Goal: Task Accomplishment & Management: Manage account settings

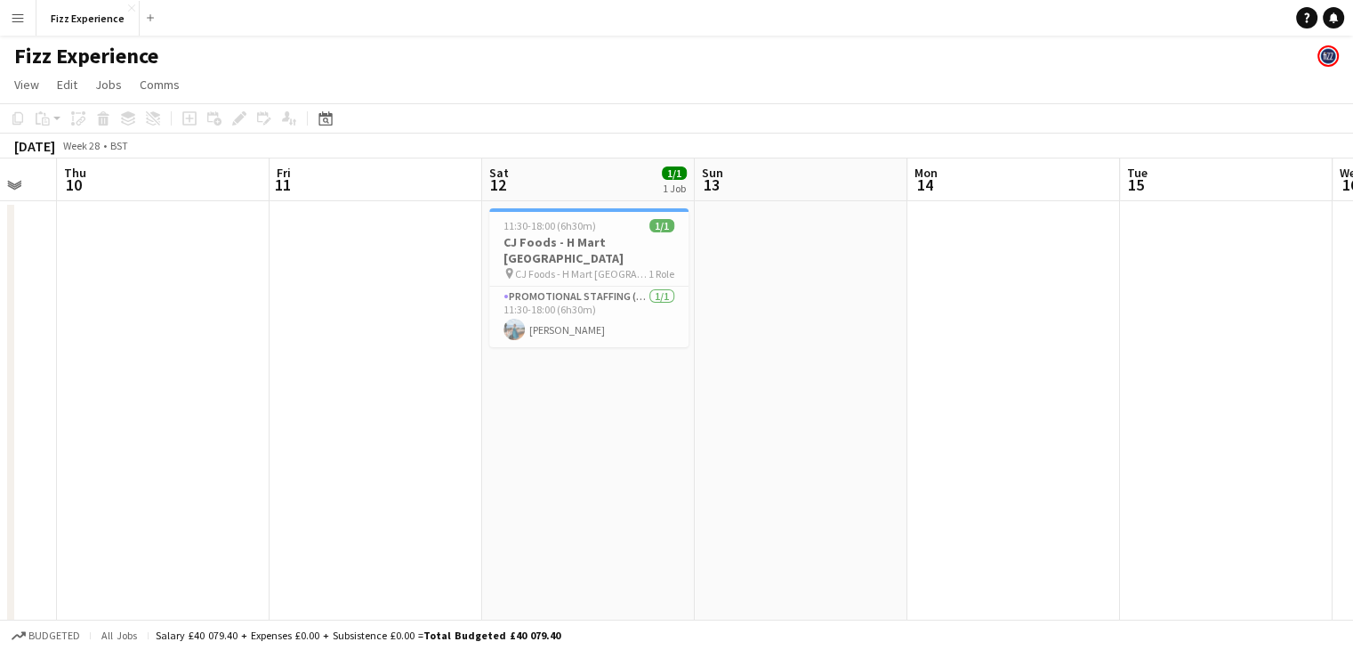
scroll to position [0, 491]
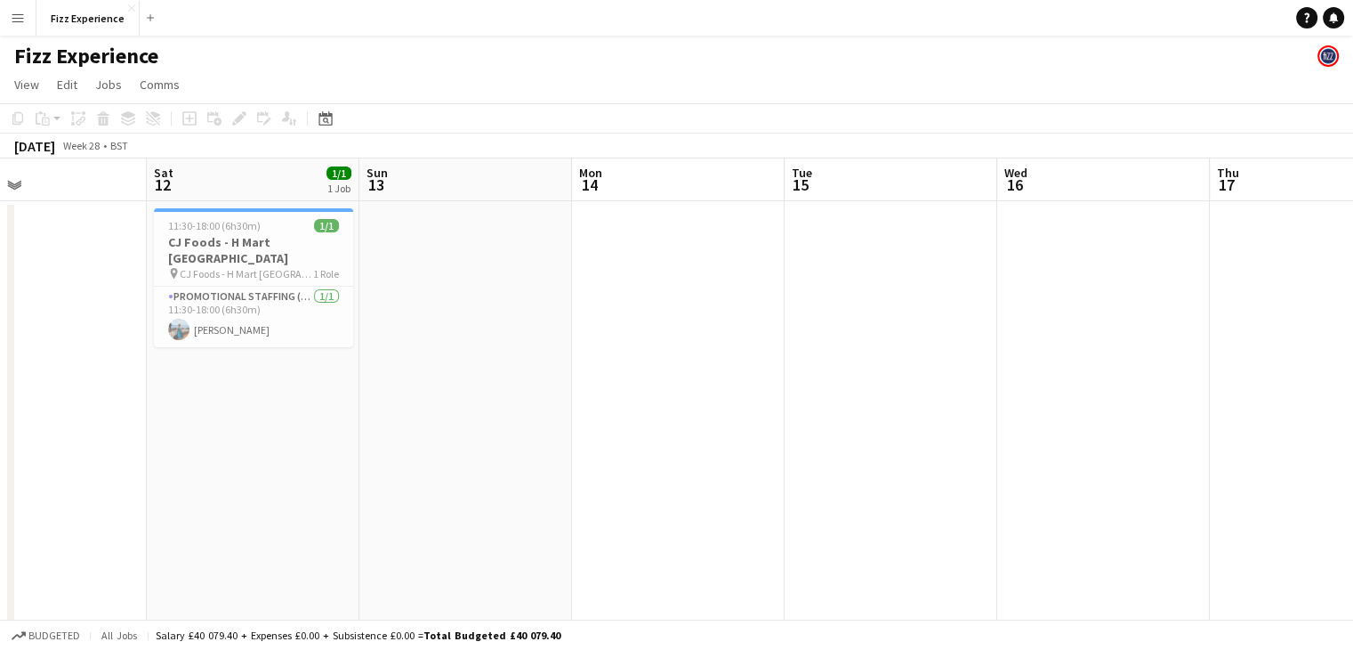
click at [1287, 268] on app-date-cell at bounding box center [1316, 660] width 213 height 919
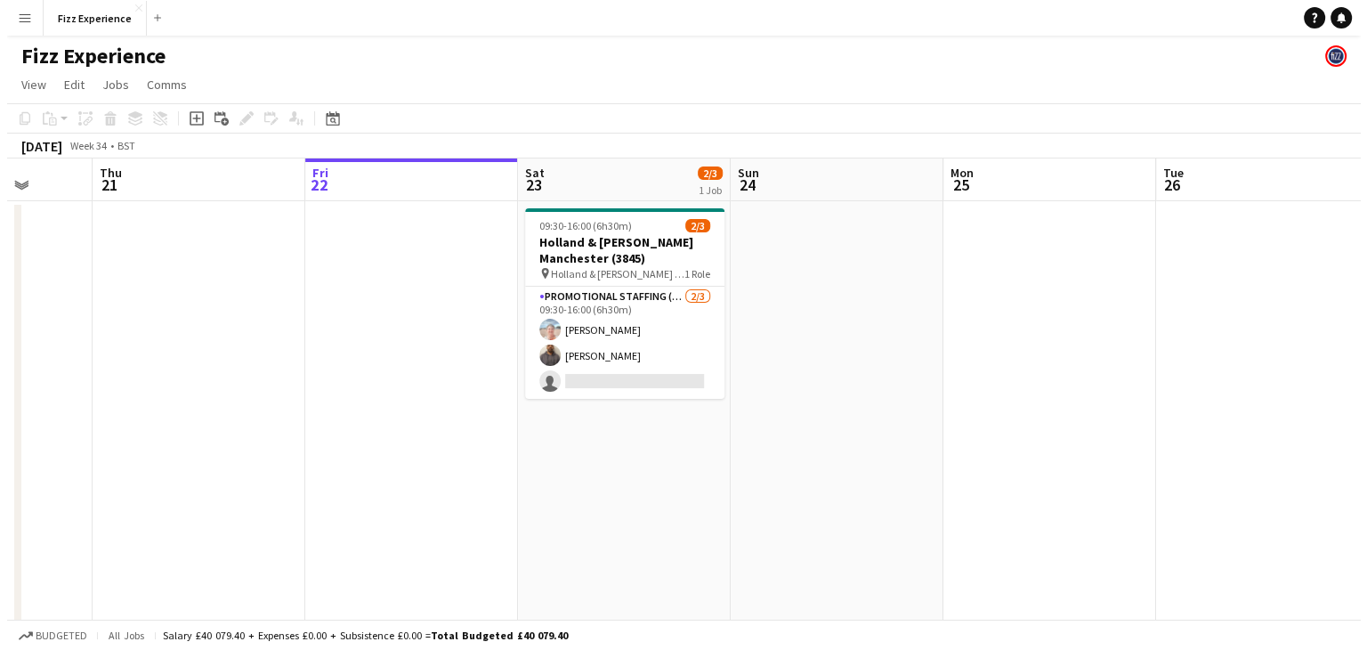
scroll to position [0, 765]
click at [11, 17] on app-icon "Menu" at bounding box center [18, 18] width 14 height 14
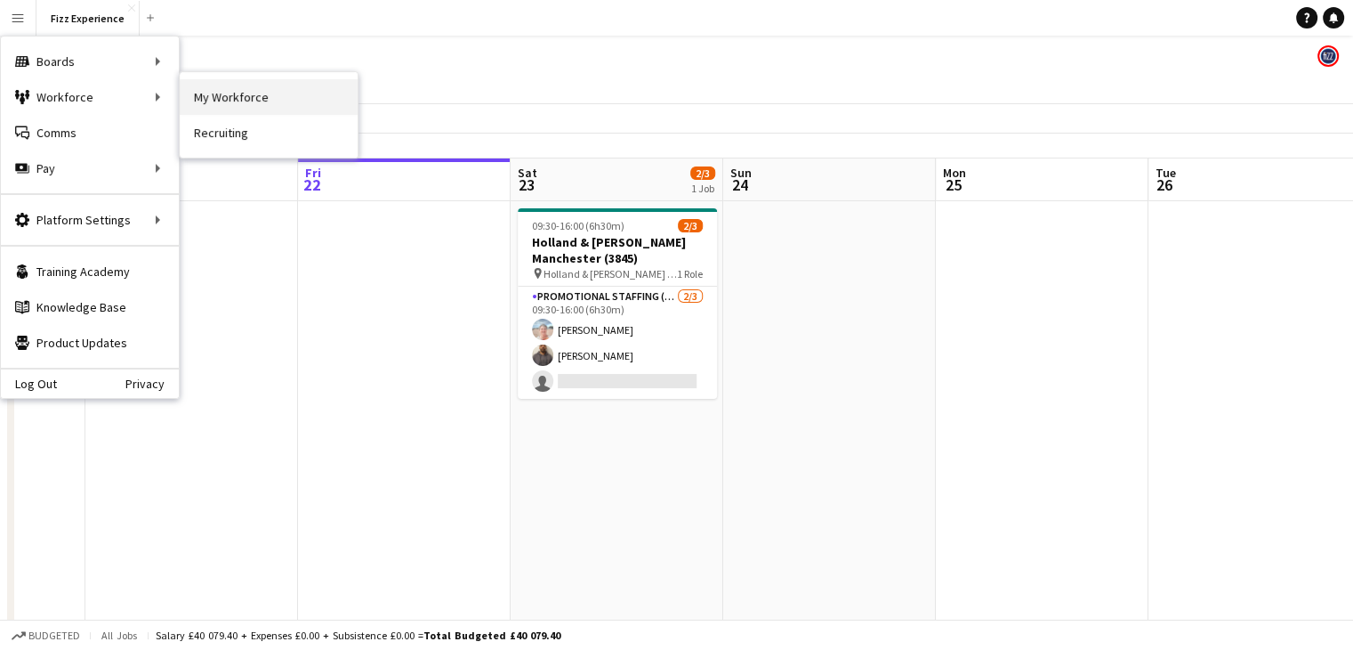
click at [230, 93] on link "My Workforce" at bounding box center [269, 97] width 178 height 36
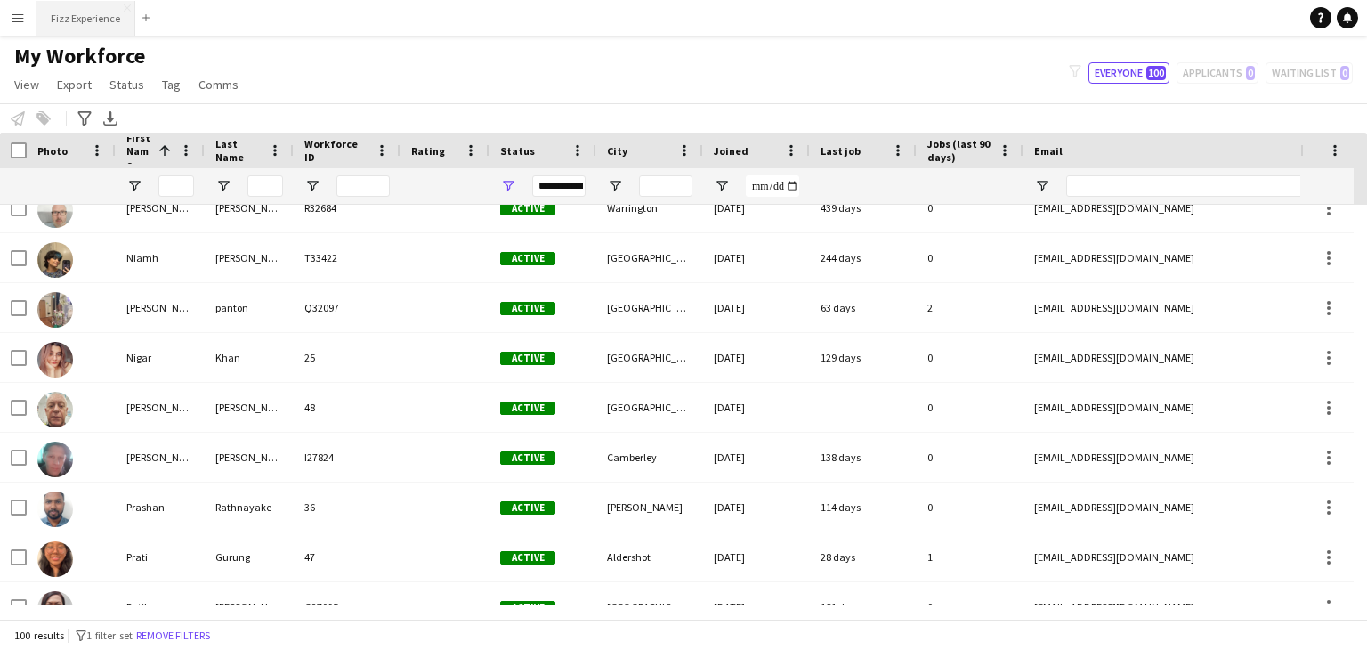
click at [100, 12] on button "Fizz Experience Close" at bounding box center [85, 18] width 99 height 35
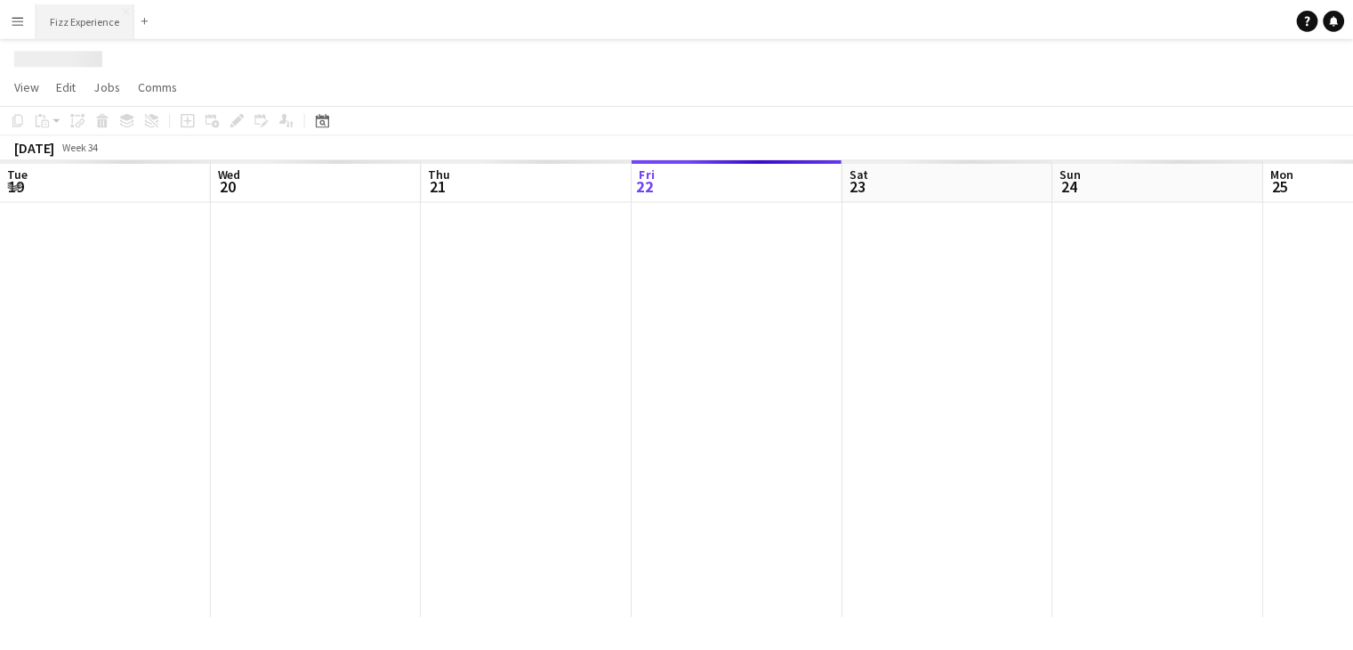
scroll to position [0, 425]
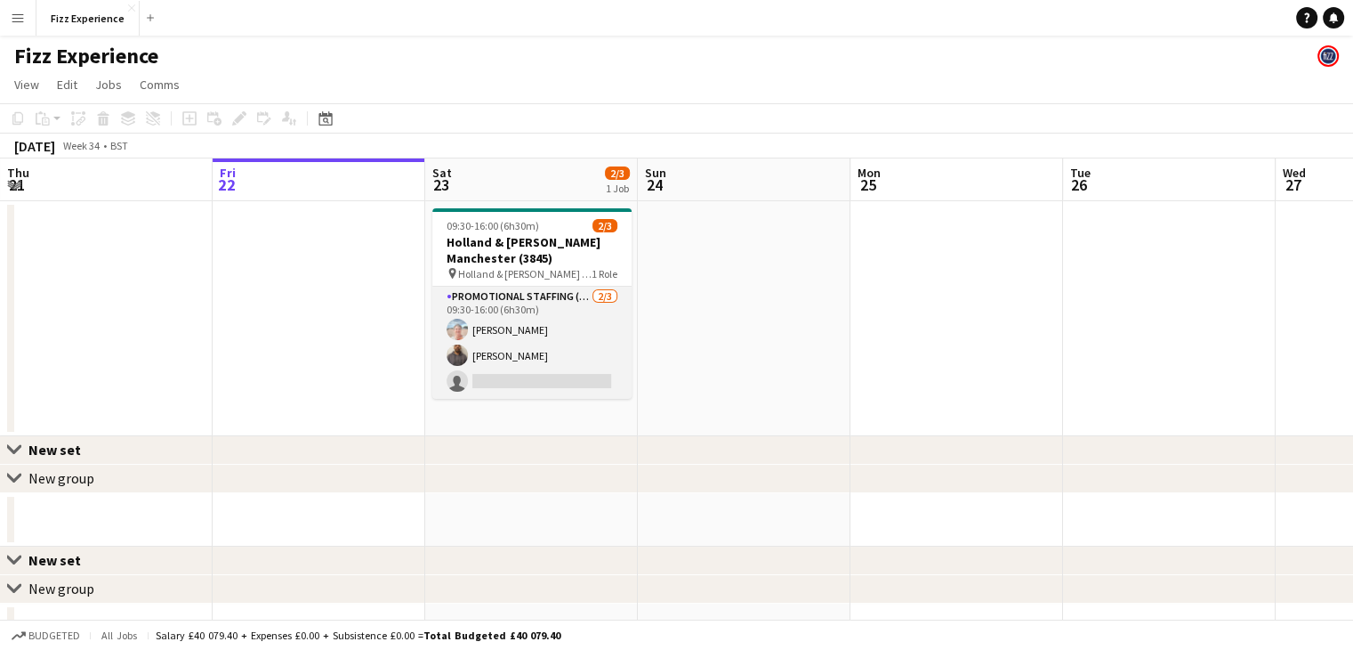
click at [573, 325] on app-card-role "Promotional Staffing (Brand Ambassadors) 2/3 09:30-16:00 (6h30m) Alison Garvey …" at bounding box center [531, 343] width 199 height 112
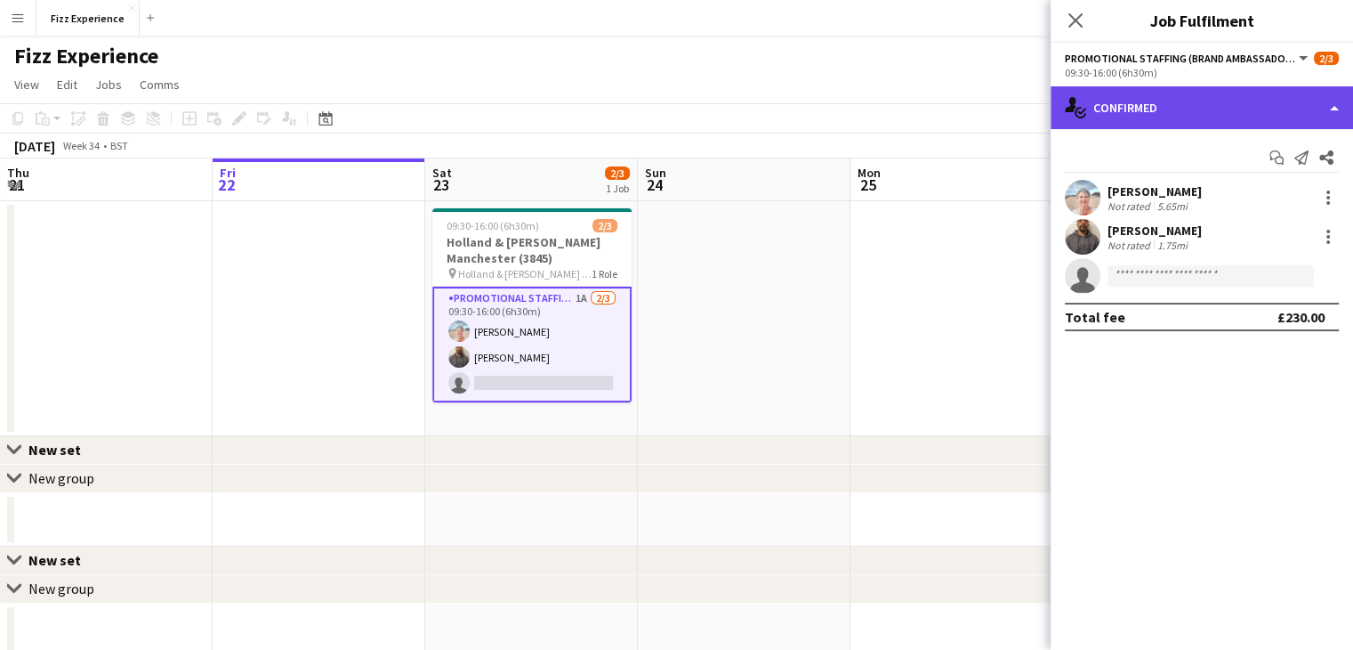
click at [1192, 115] on div "single-neutral-actions-check-2 Confirmed" at bounding box center [1202, 107] width 303 height 43
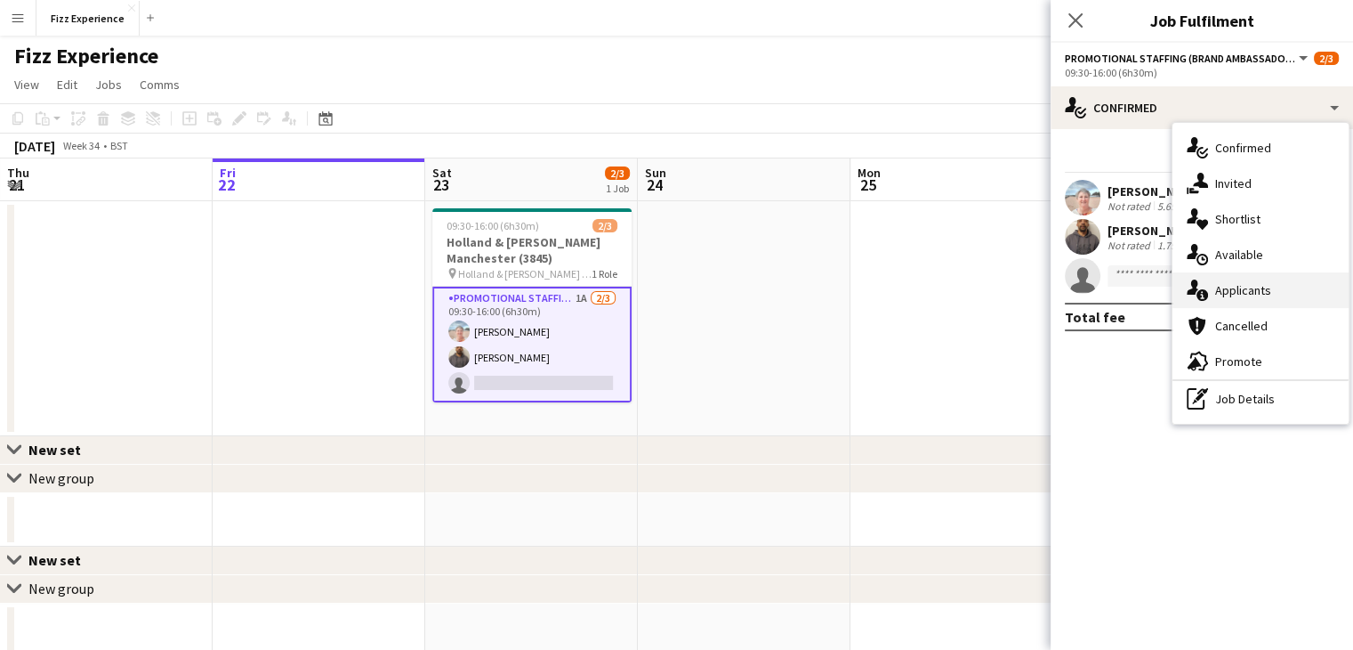
click at [1234, 288] on div "single-neutral-actions-information Applicants" at bounding box center [1261, 290] width 176 height 36
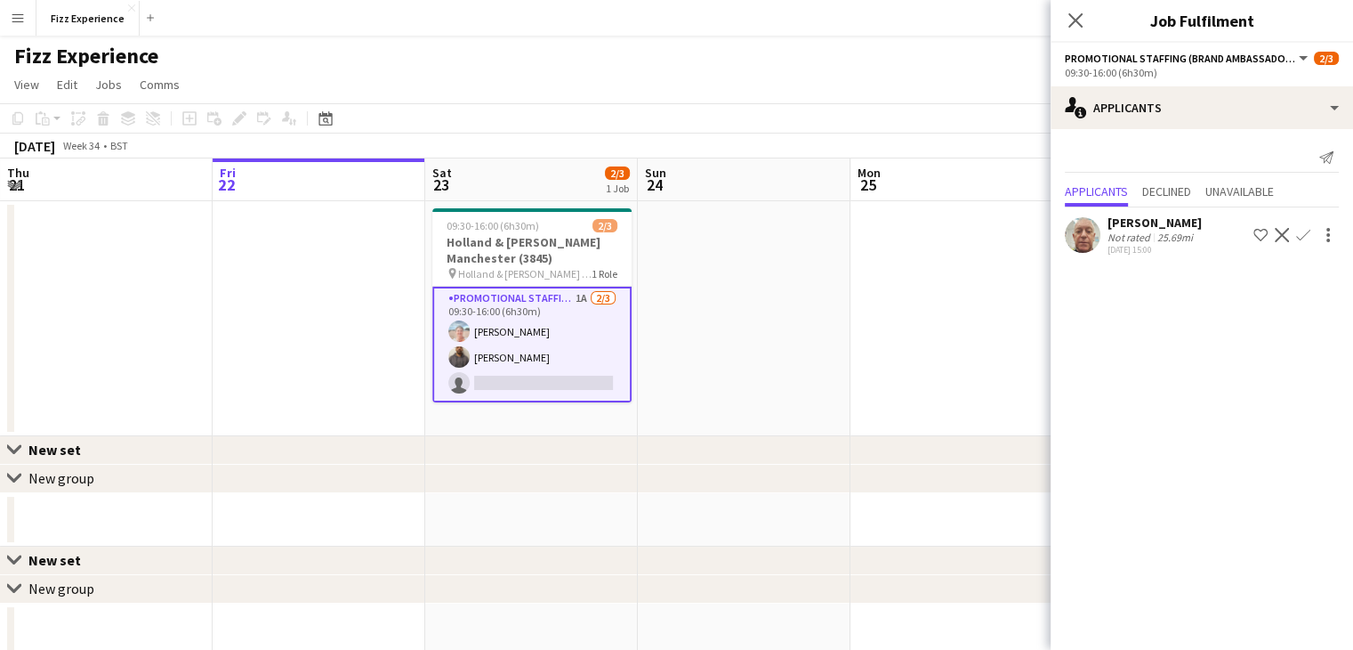
click at [1305, 237] on app-icon "Confirm" at bounding box center [1304, 235] width 14 height 14
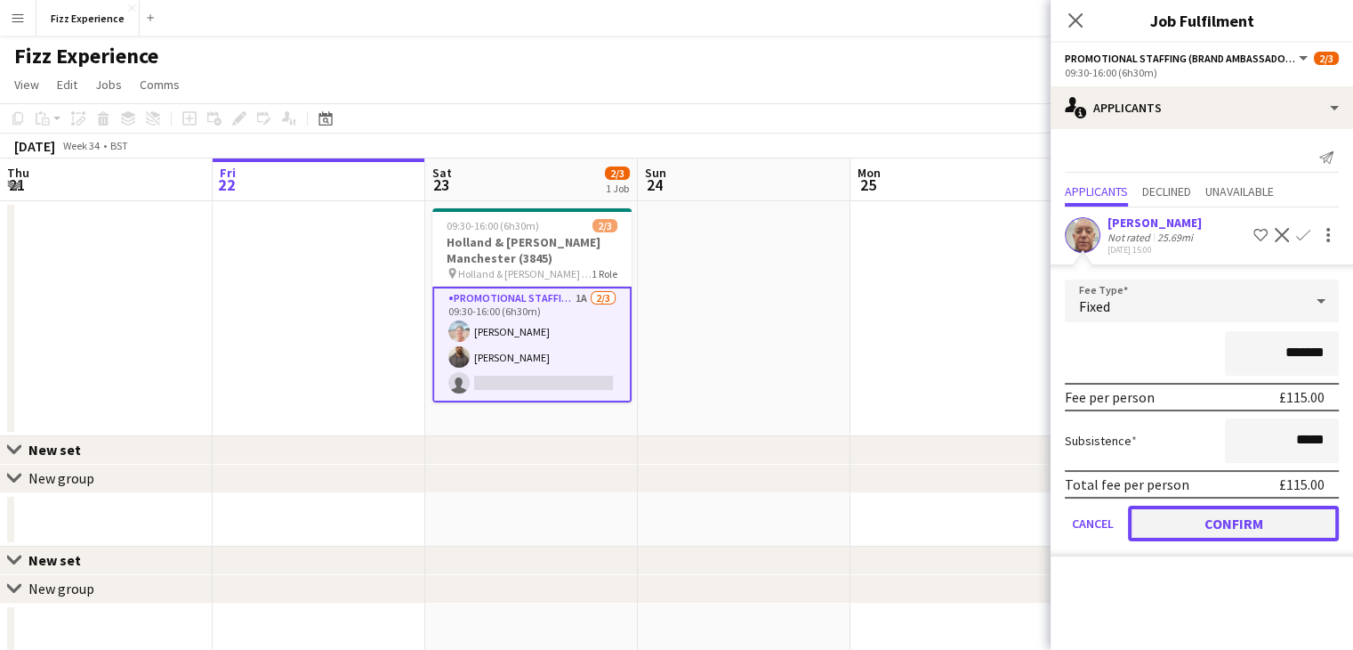
click at [1231, 514] on button "Confirm" at bounding box center [1233, 523] width 211 height 36
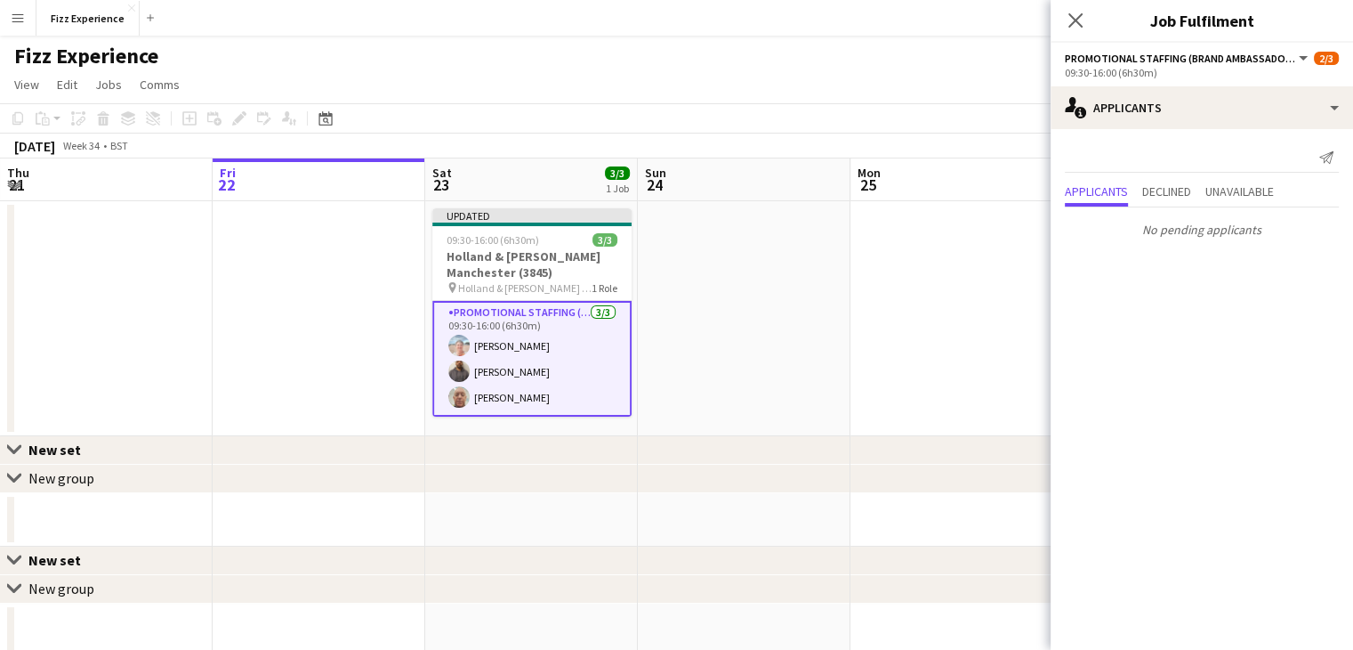
click at [1024, 315] on app-date-cell at bounding box center [957, 318] width 213 height 235
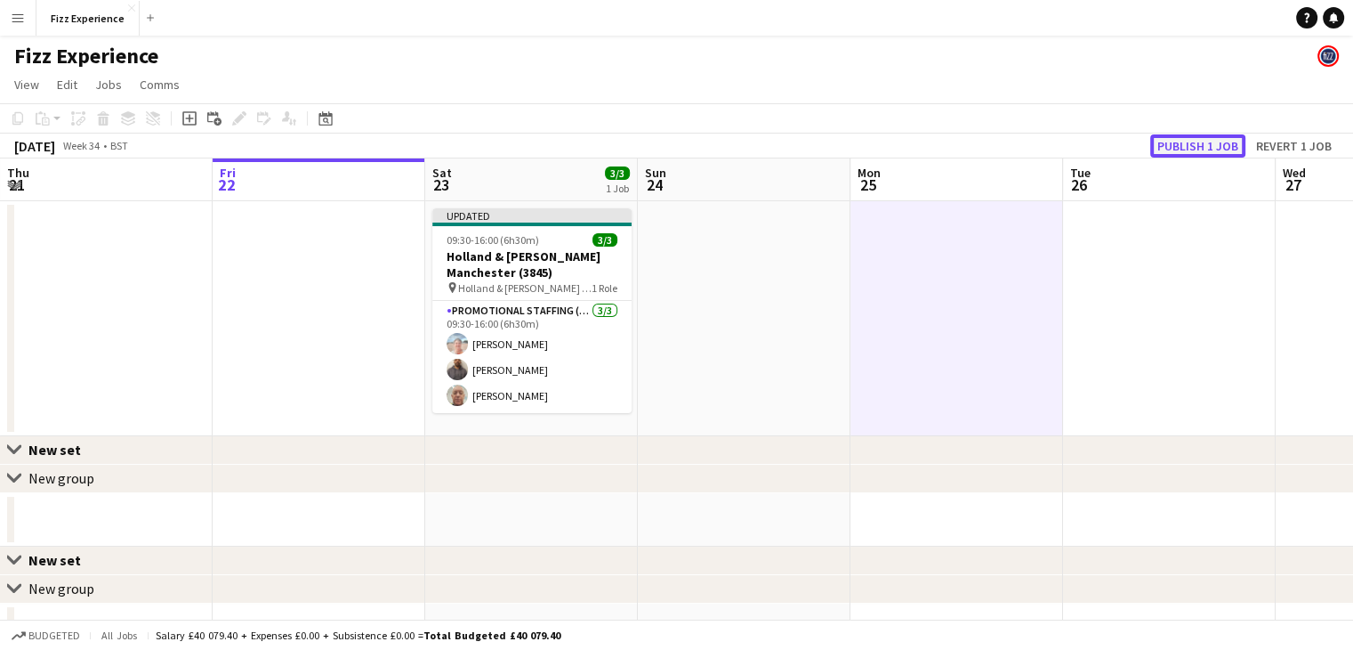
click at [1192, 139] on button "Publish 1 job" at bounding box center [1198, 145] width 95 height 23
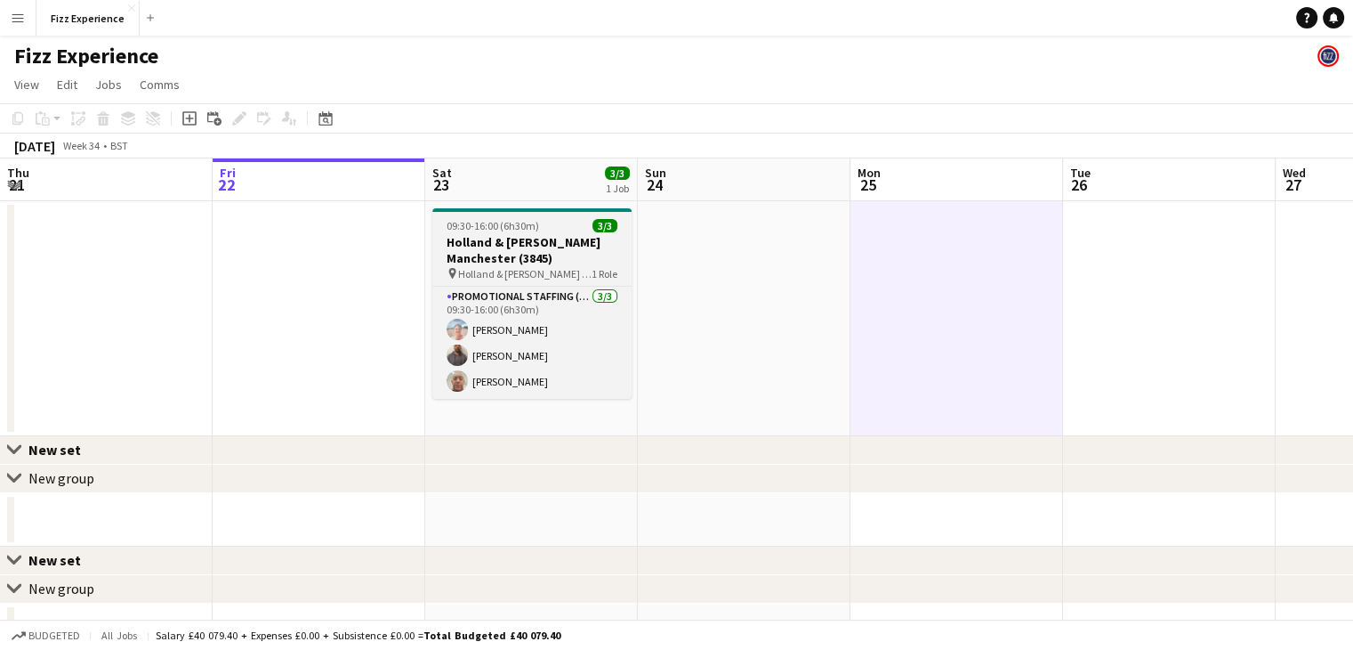
click at [550, 232] on div "09:30-16:00 (6h30m) 3/3" at bounding box center [531, 225] width 199 height 13
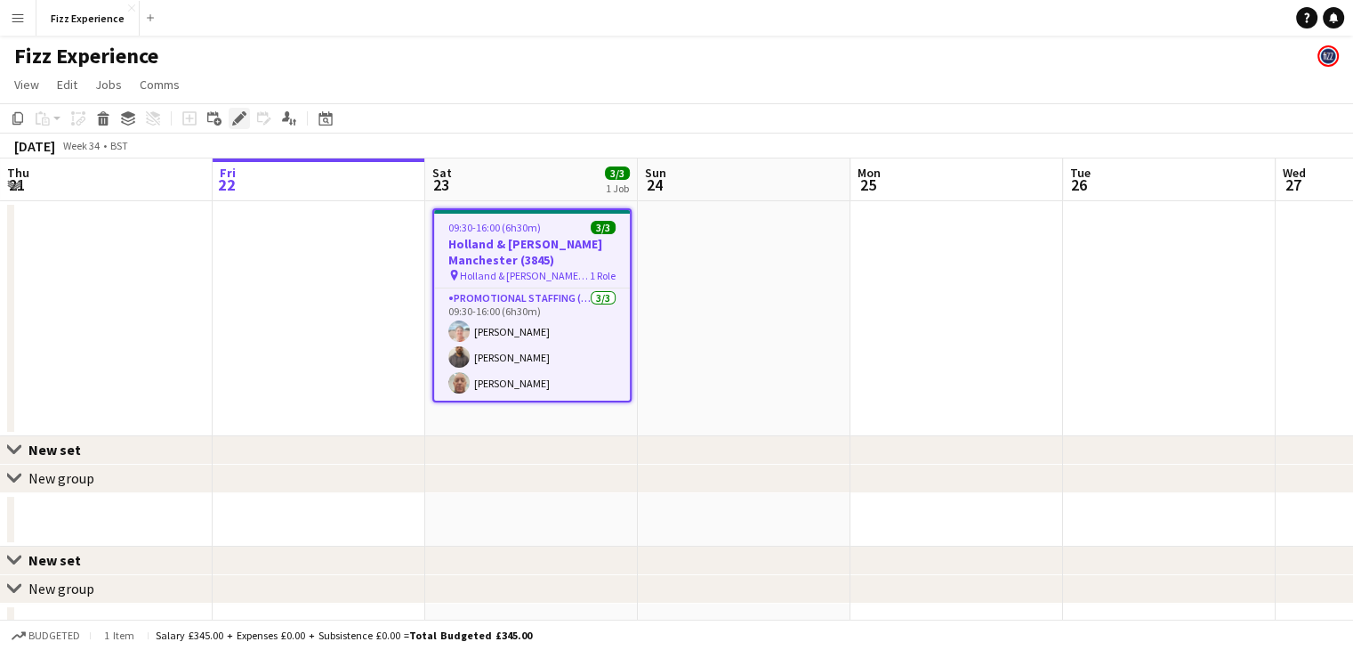
click at [235, 125] on icon at bounding box center [234, 123] width 4 height 4
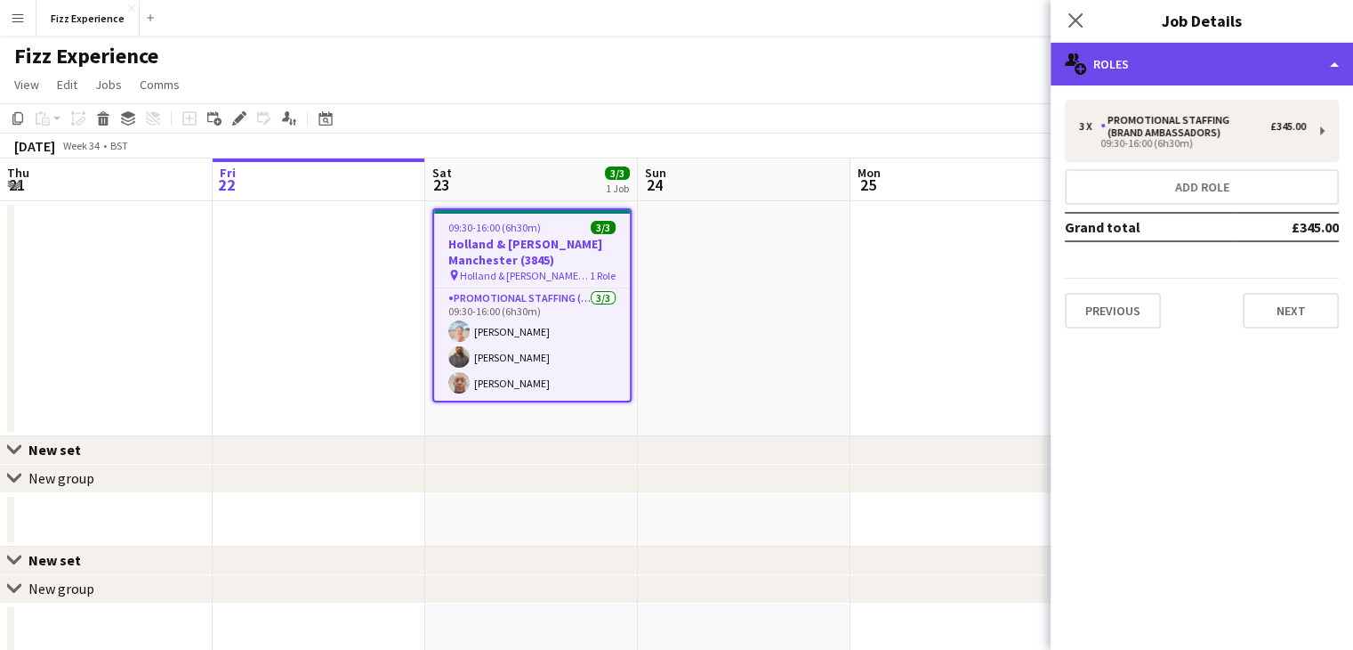
click at [1203, 76] on div "multiple-users-add Roles" at bounding box center [1202, 64] width 303 height 43
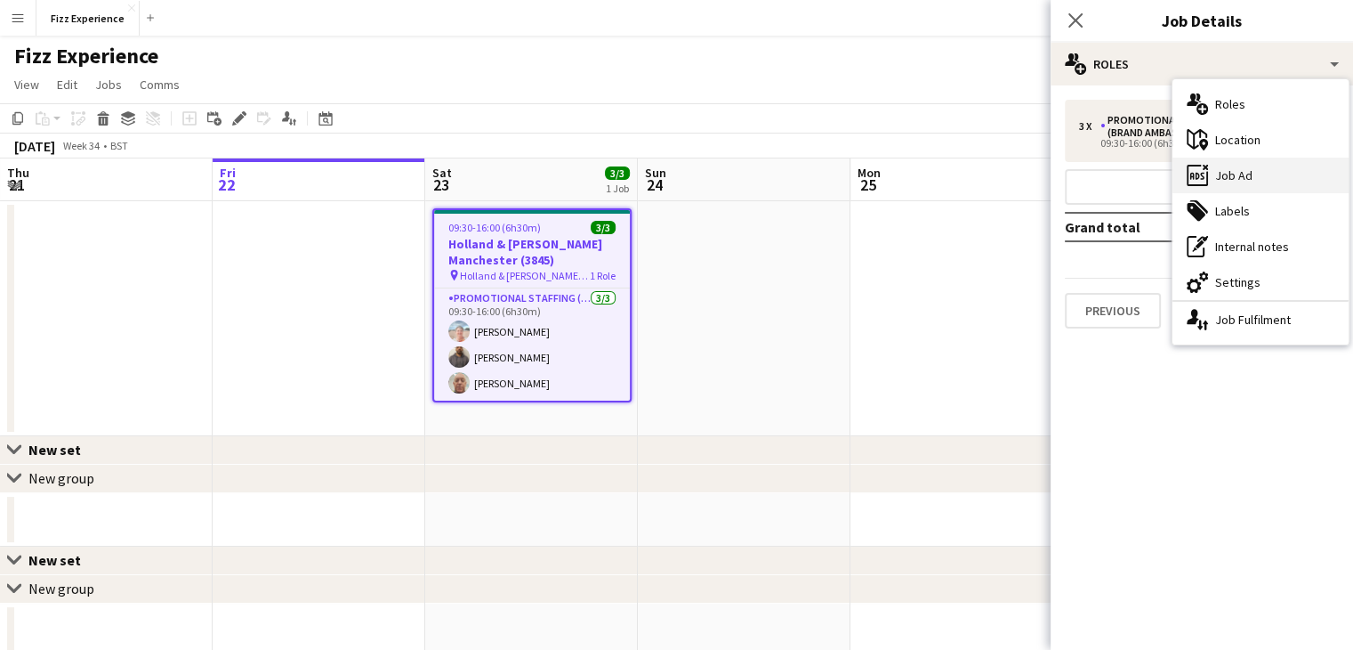
click at [1223, 173] on div "ads-window Job Ad" at bounding box center [1261, 176] width 176 height 36
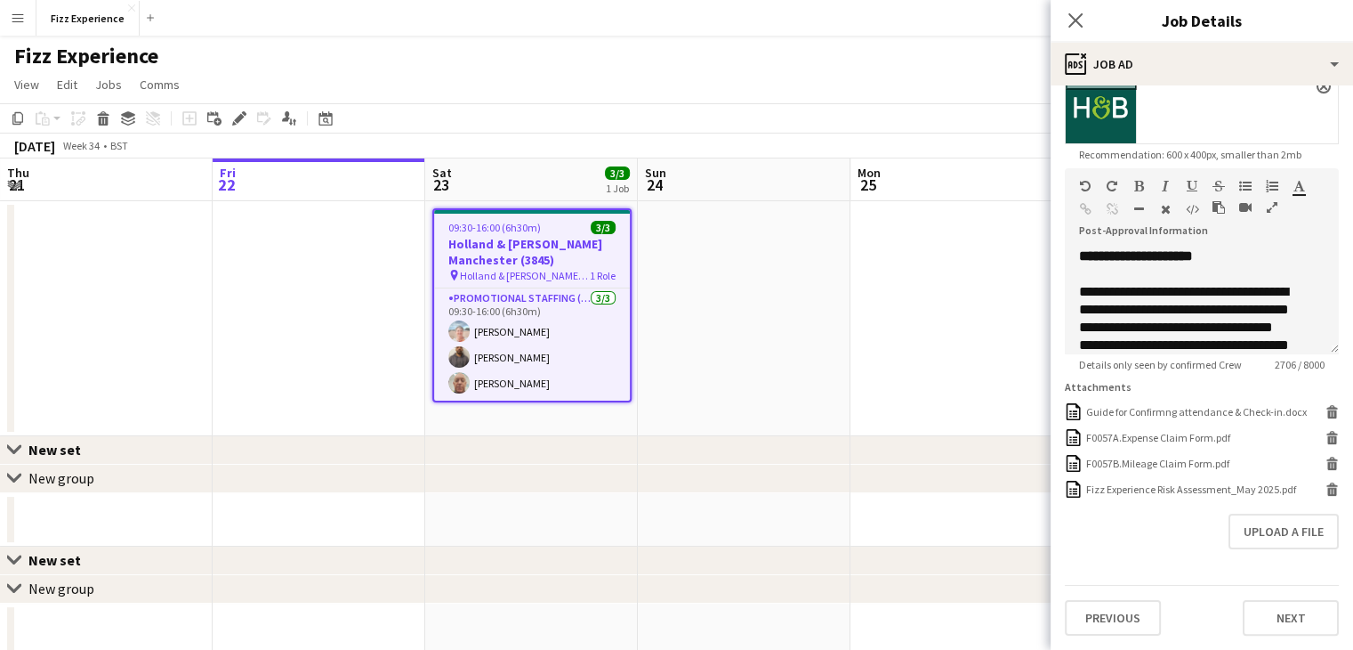
scroll to position [337, 0]
click at [744, 314] on app-date-cell at bounding box center [744, 318] width 213 height 235
